Goal: Communication & Community: Ask a question

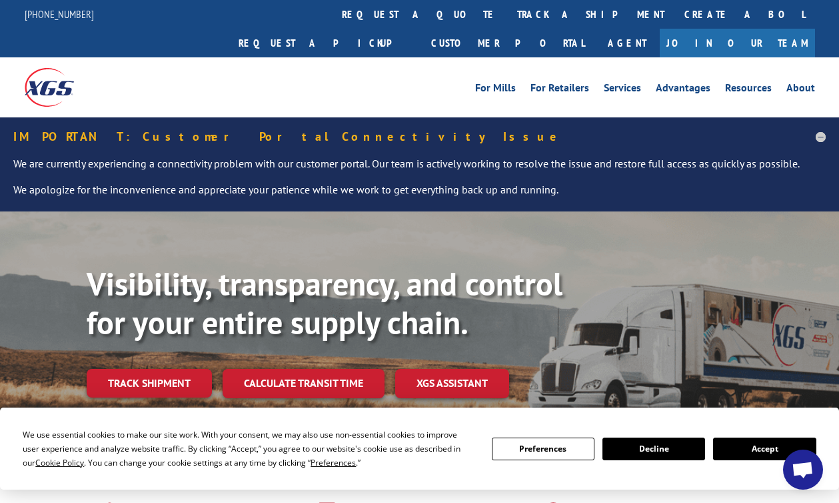
click at [169, 311] on b "Visibility, transparency, and control for your entire supply chain." at bounding box center [325, 303] width 476 height 80
click at [173, 369] on link "Track shipment" at bounding box center [149, 383] width 125 height 28
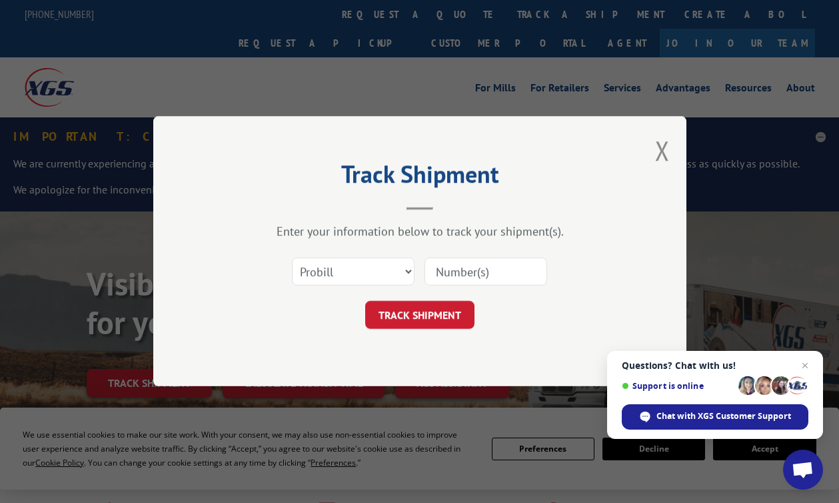
click at [491, 273] on input at bounding box center [486, 272] width 123 height 28
paste input "17235468"
type input "17235468"
click at [419, 327] on button "TRACK SHIPMENT" at bounding box center [419, 315] width 109 height 28
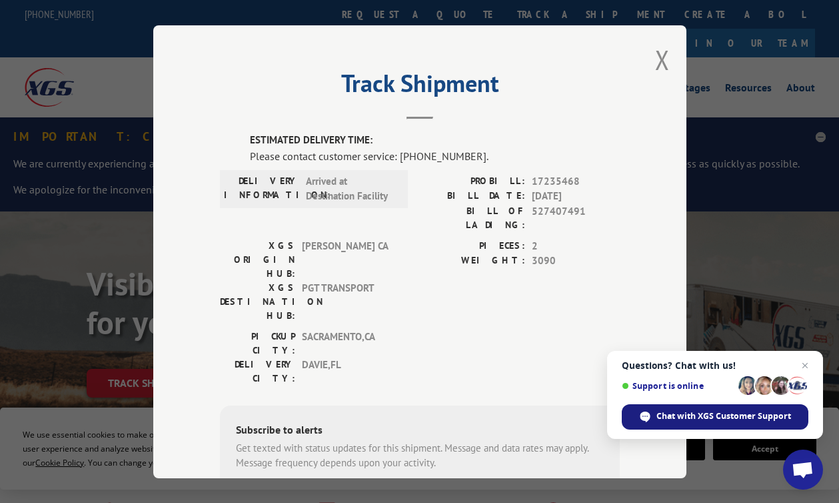
click at [697, 409] on div "Chat with XGS Customer Support" at bounding box center [715, 416] width 187 height 25
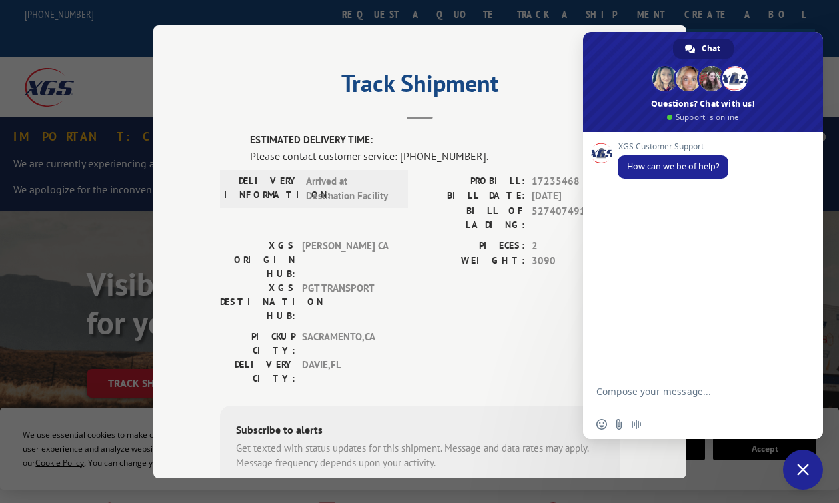
click at [690, 393] on textarea "Compose your message..." at bounding box center [689, 397] width 184 height 24
paste textarea "17235468"
type textarea "Hi, do you have an ETA for PRO 17235468 ?"
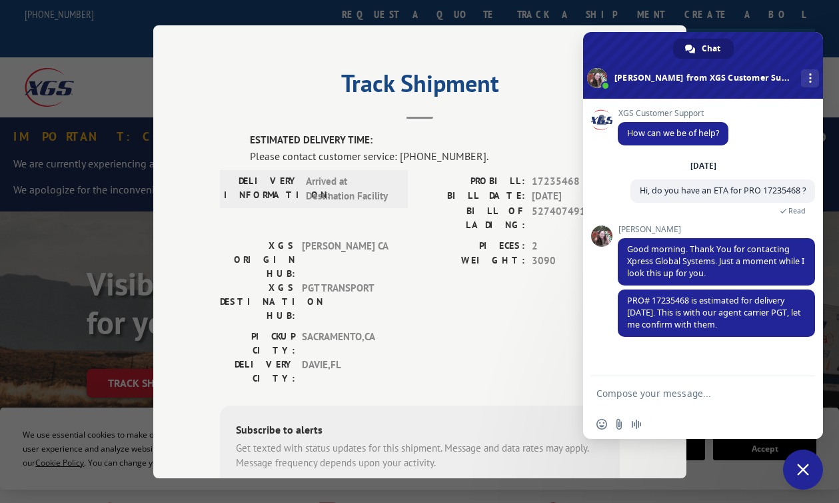
click at [680, 395] on textarea "Compose your message..." at bounding box center [689, 393] width 184 height 12
type textarea "Take your time"
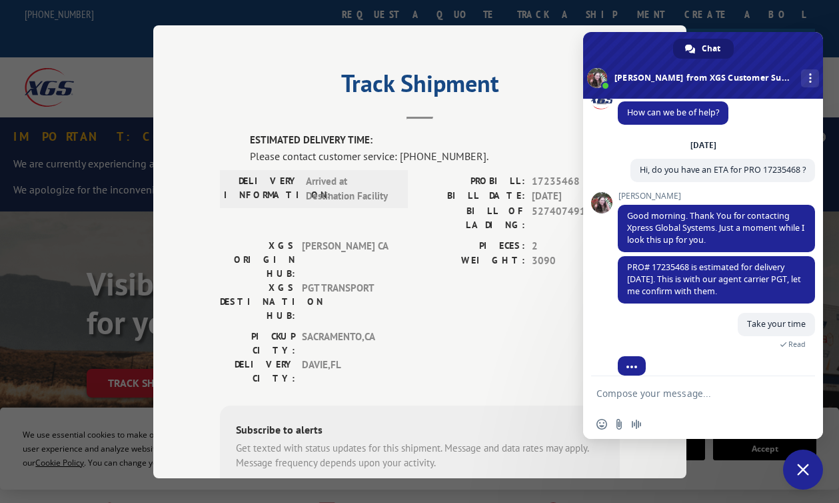
scroll to position [47, 0]
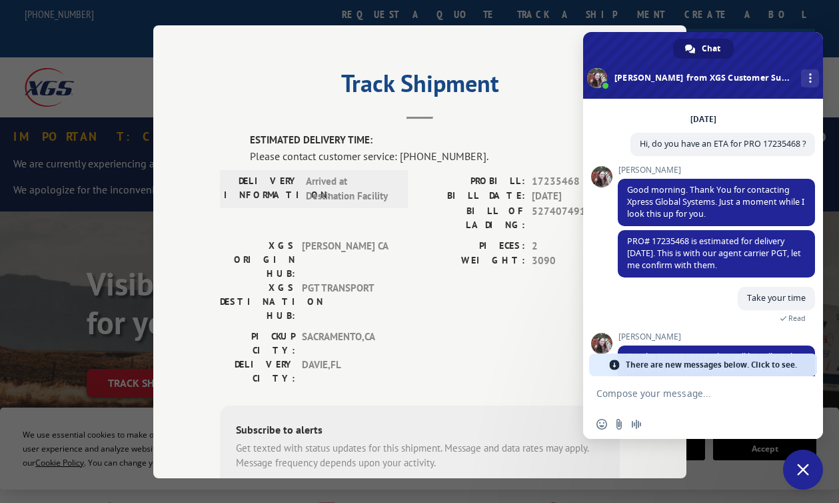
click at [647, 307] on div "Take your time 7 minutes ago Read" at bounding box center [716, 309] width 197 height 45
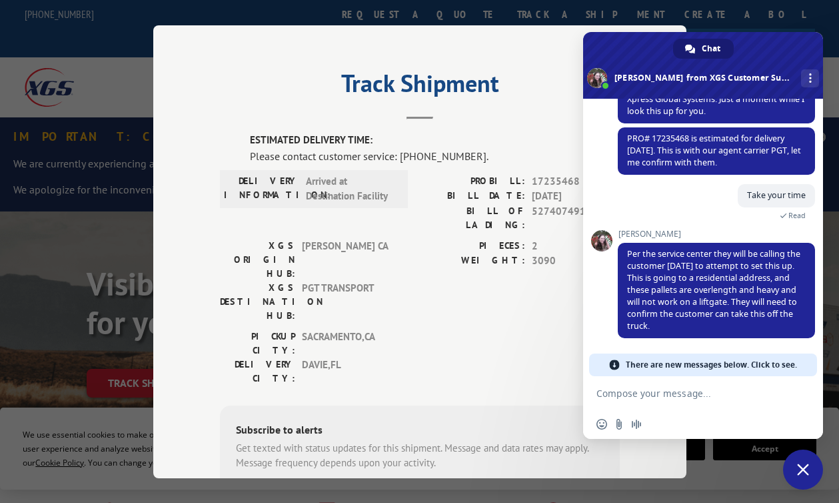
scroll to position [139, 0]
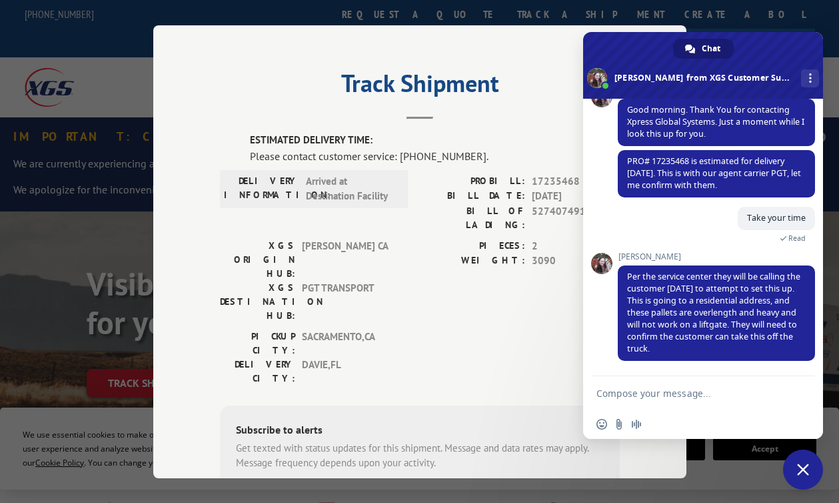
click at [650, 393] on textarea "Compose your message..." at bounding box center [689, 393] width 184 height 12
type textarea "Thanks"
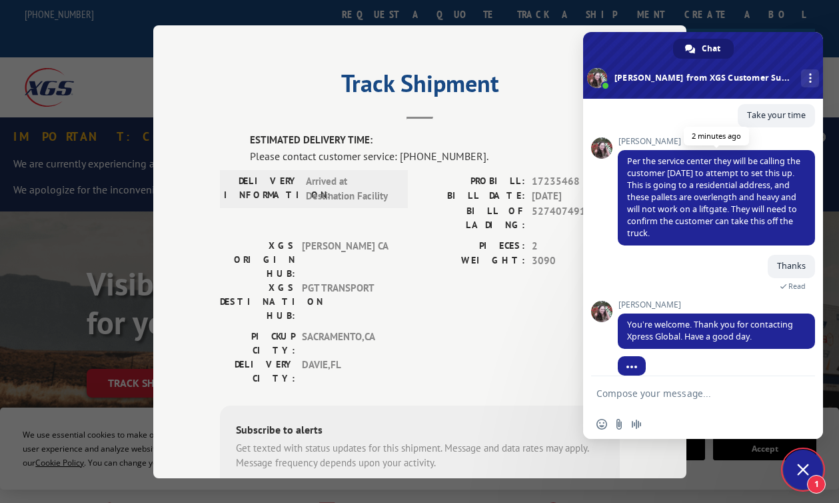
scroll to position [255, 0]
